Goal: Transaction & Acquisition: Book appointment/travel/reservation

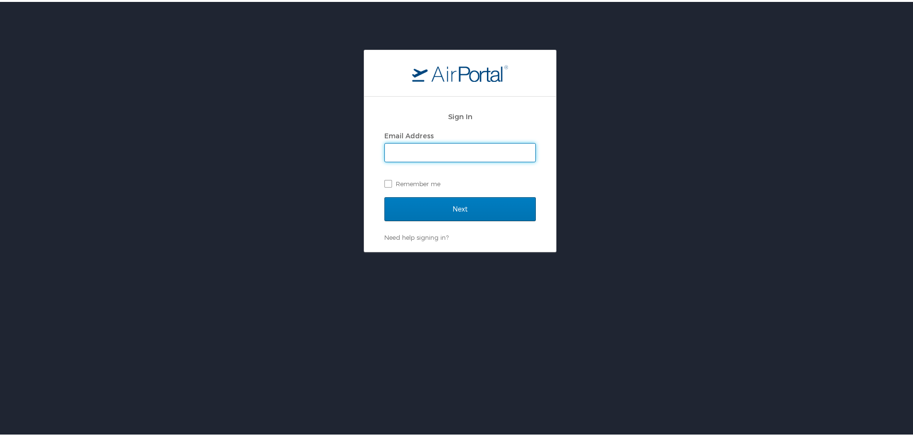
click at [449, 145] on input "Email Address" at bounding box center [460, 151] width 150 height 18
click at [671, 172] on div "Sign In Email Address Remember me Next Need help signing in? Forgot password? H…" at bounding box center [460, 149] width 920 height 203
click at [465, 151] on input "Email Address" at bounding box center [460, 151] width 150 height 18
type input "vijay.aitha@goosehead.com"
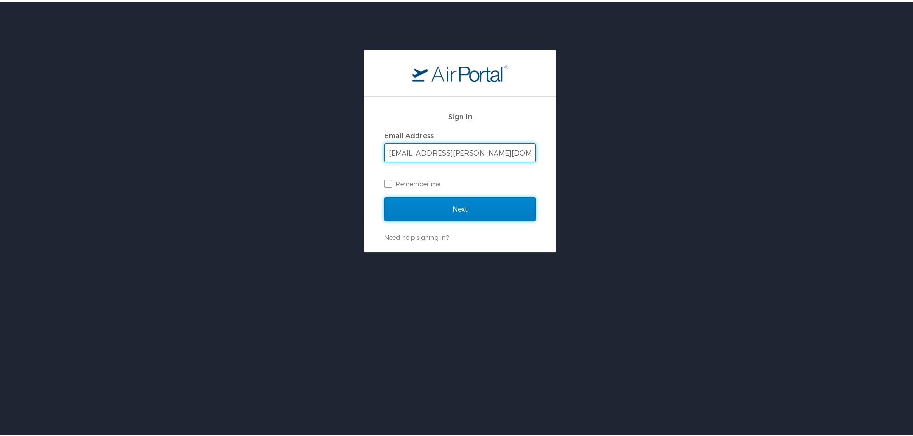
click at [472, 205] on input "Next" at bounding box center [459, 207] width 151 height 24
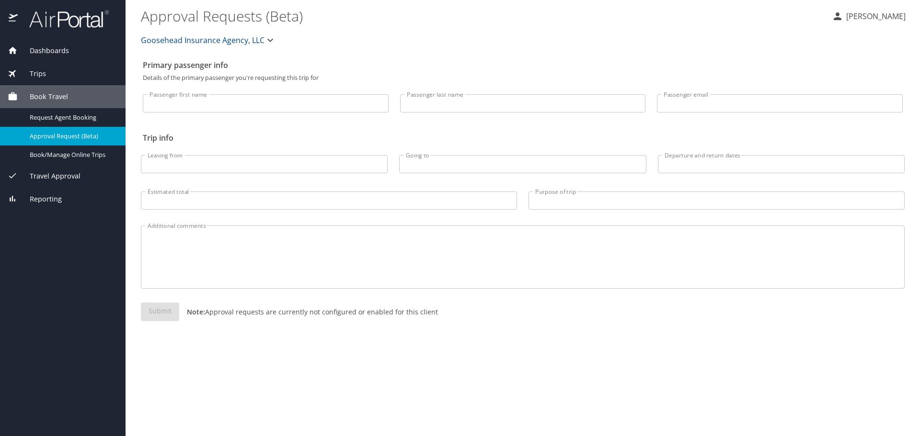
click at [52, 92] on span "Book Travel" at bounding box center [43, 97] width 50 height 11
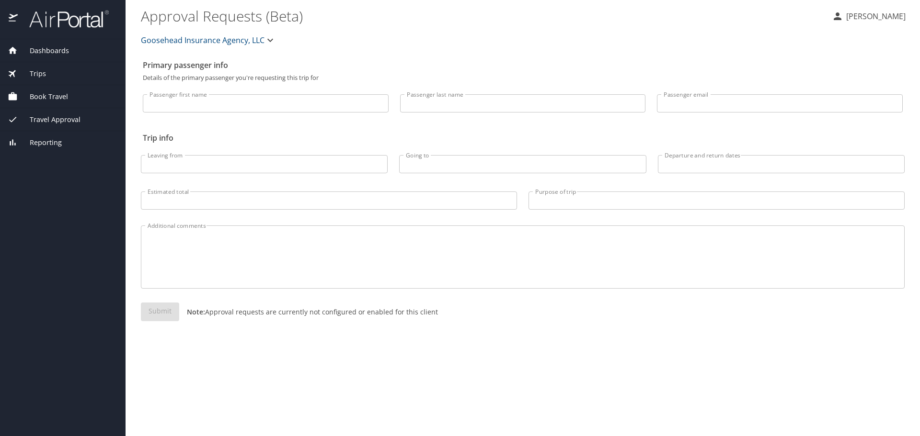
click at [52, 92] on span "Book Travel" at bounding box center [43, 97] width 50 height 11
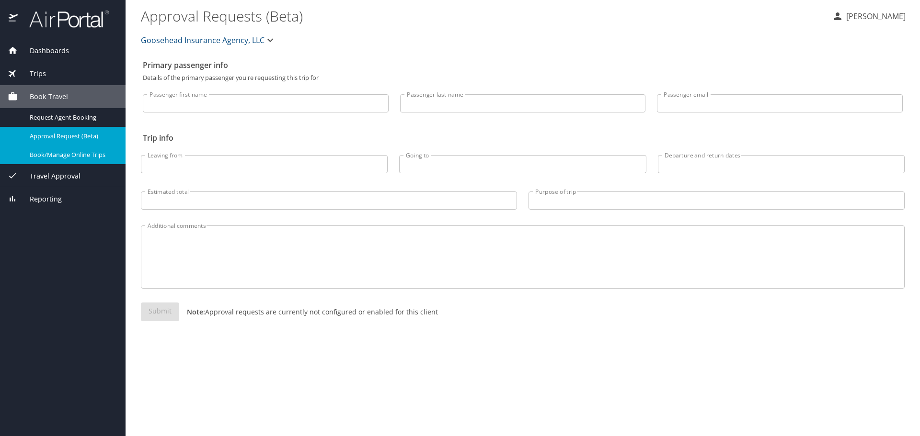
click at [71, 149] on link "Book/Manage Online Trips" at bounding box center [63, 155] width 126 height 19
